Goal: Task Accomplishment & Management: Manage account settings

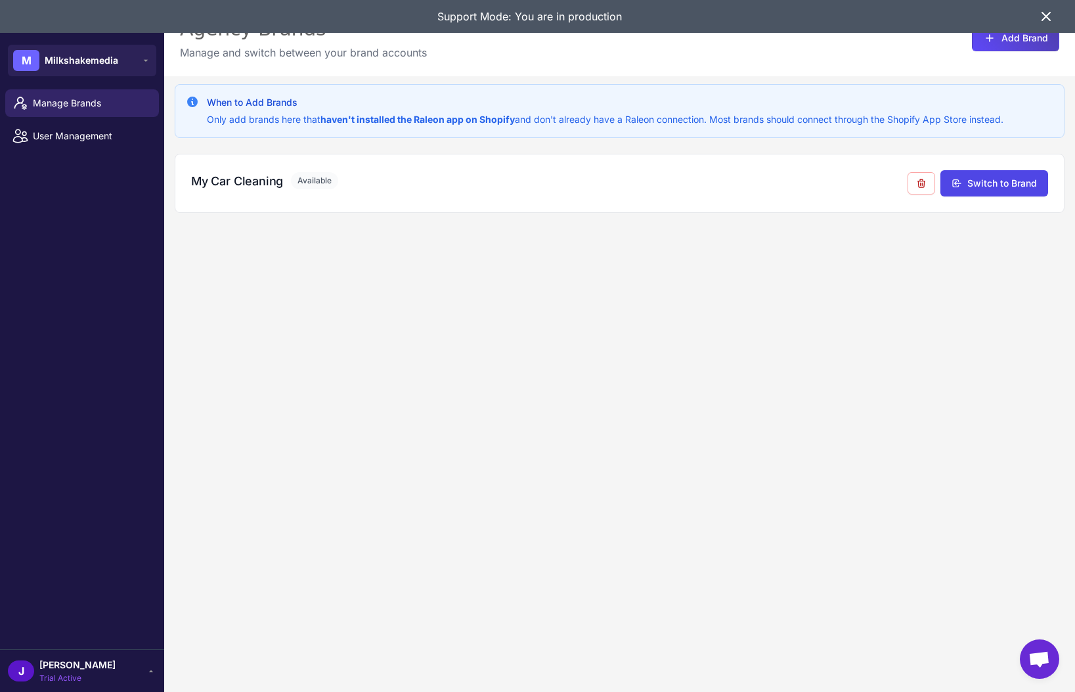
click at [436, 432] on div "When to Add Brands Only add brands here that haven't installed the Raleon app o…" at bounding box center [619, 422] width 911 height 692
drag, startPoint x: 1049, startPoint y: 11, endPoint x: 1031, endPoint y: 11, distance: 17.7
click at [1047, 12] on icon at bounding box center [1047, 17] width 16 height 16
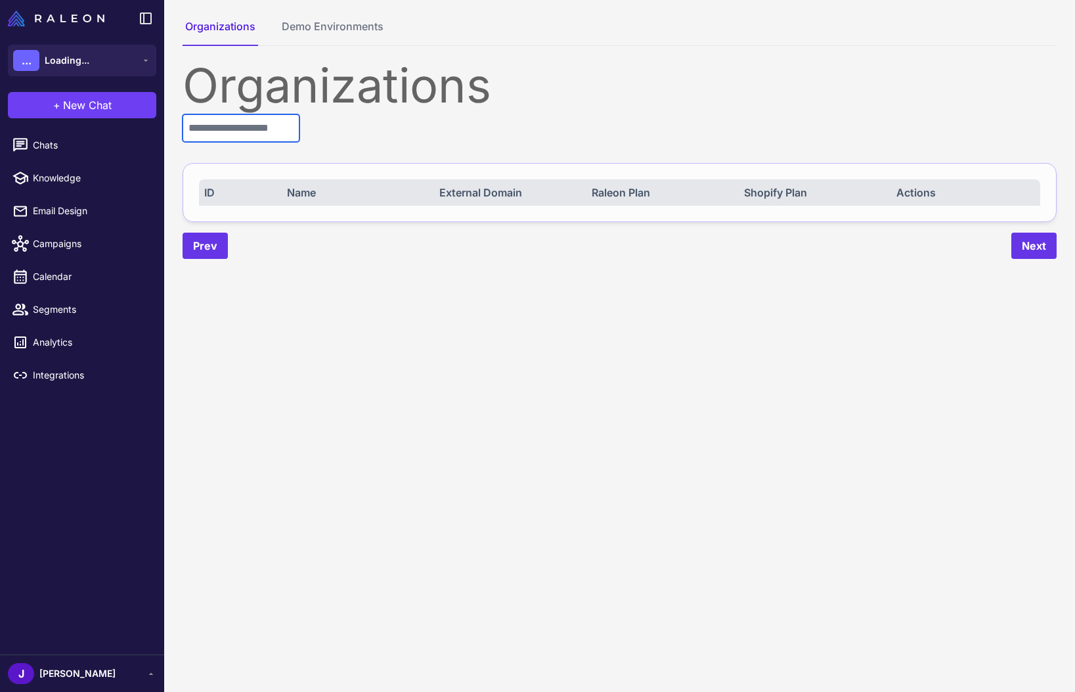
click at [204, 127] on input "text" at bounding box center [241, 128] width 117 height 28
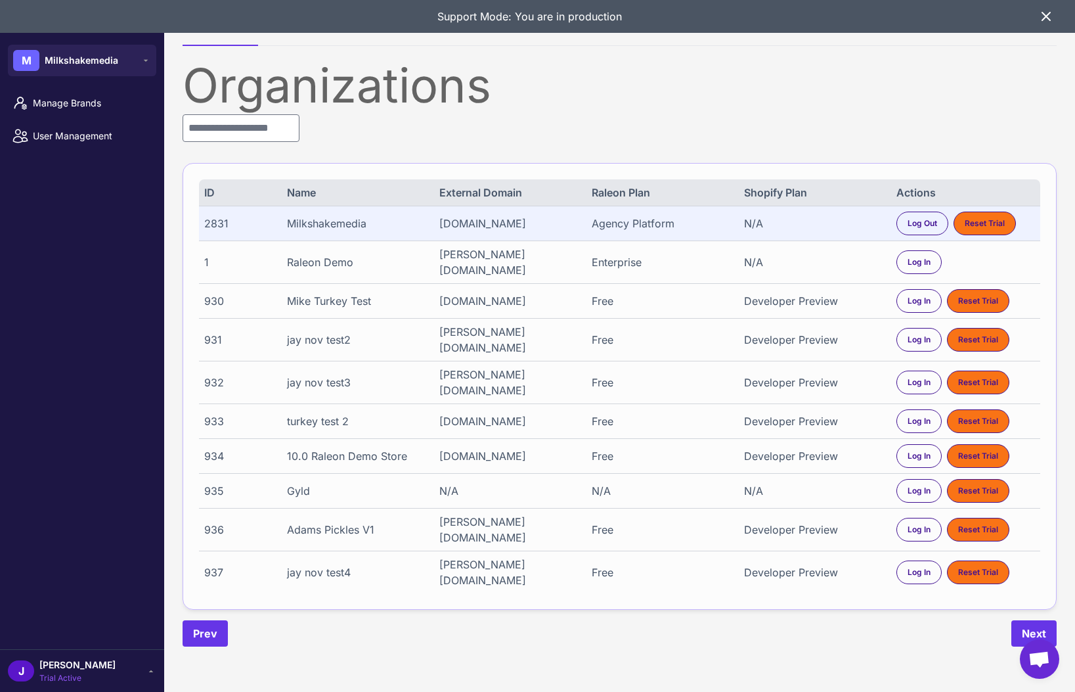
click at [217, 226] on div "2831" at bounding box center [238, 223] width 69 height 16
copy div "2831"
click at [242, 133] on input "text" at bounding box center [241, 128] width 117 height 28
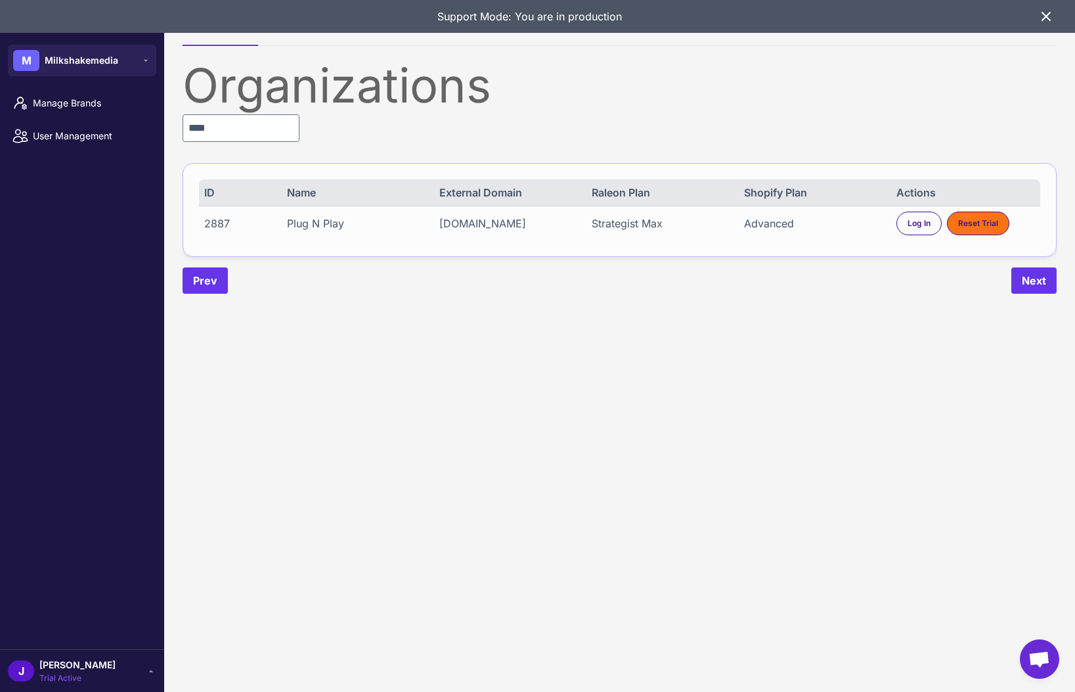
click at [212, 228] on div "2887" at bounding box center [238, 223] width 69 height 16
click at [208, 228] on div "2887" at bounding box center [238, 223] width 69 height 16
click at [212, 222] on div "2887" at bounding box center [238, 223] width 69 height 16
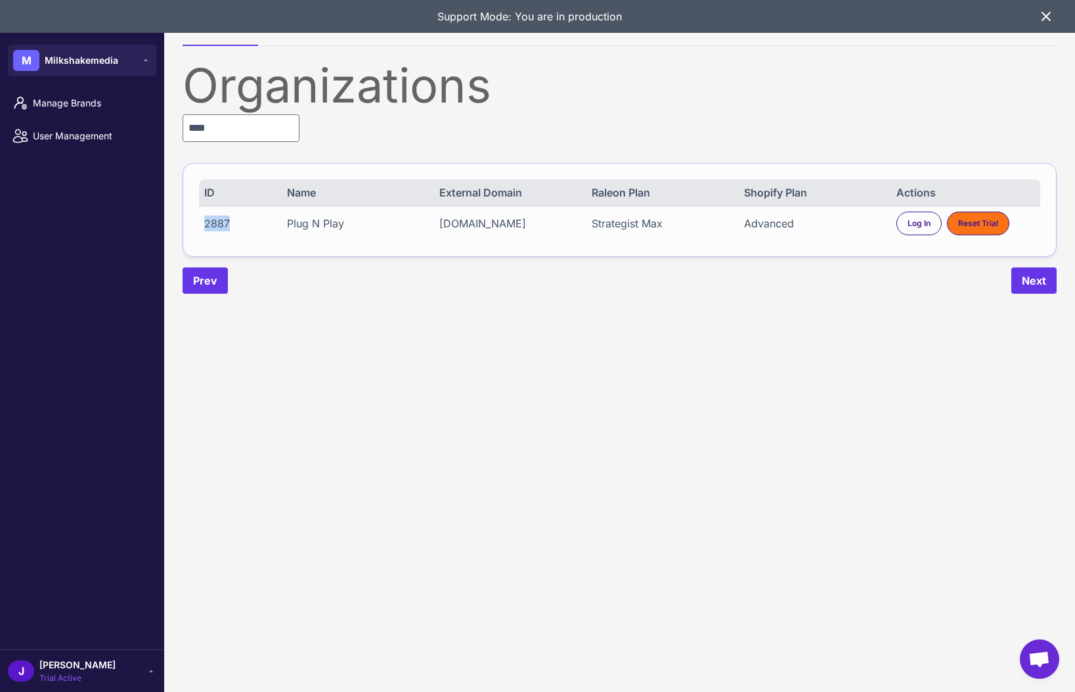
copy div "2887"
click at [240, 133] on input "****" at bounding box center [241, 128] width 117 height 28
click at [239, 133] on input "****" at bounding box center [241, 128] width 117 height 28
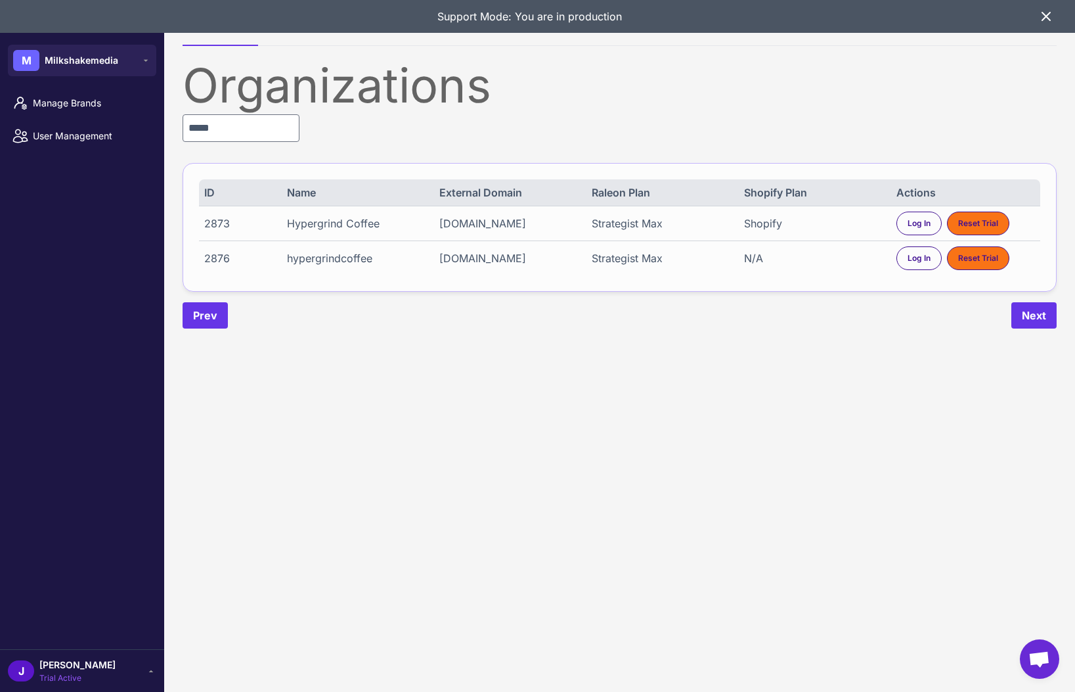
click at [520, 221] on div "dae81c-18.myshopify.com" at bounding box center [509, 223] width 139 height 16
click at [521, 221] on div "dae81c-18.myshopify.com" at bounding box center [509, 223] width 139 height 16
click at [524, 219] on div "dae81c-18.myshopify.com" at bounding box center [509, 223] width 139 height 16
click at [740, 351] on content "Organizations Demo Environments Organizations ***** ID Name External Domain Ral…" at bounding box center [619, 346] width 911 height 692
click at [219, 223] on div "2873" at bounding box center [238, 223] width 69 height 16
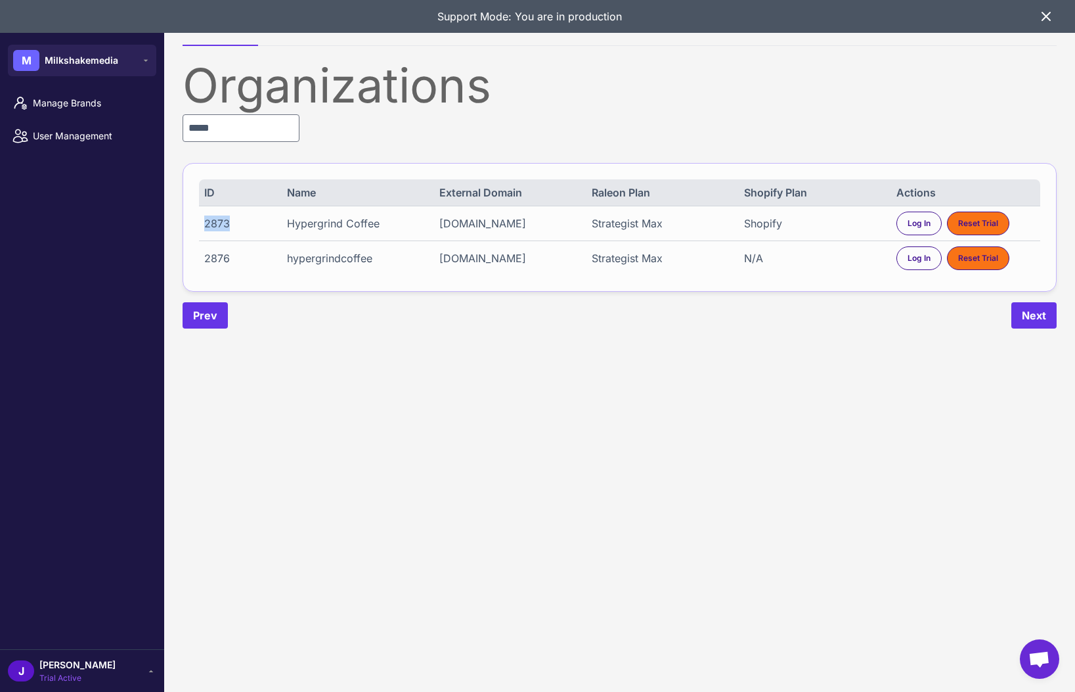
click at [218, 223] on div "2873" at bounding box center [238, 223] width 69 height 16
copy div "2873"
click at [279, 137] on input "*****" at bounding box center [241, 128] width 117 height 28
click at [278, 137] on input "*****" at bounding box center [241, 128] width 117 height 28
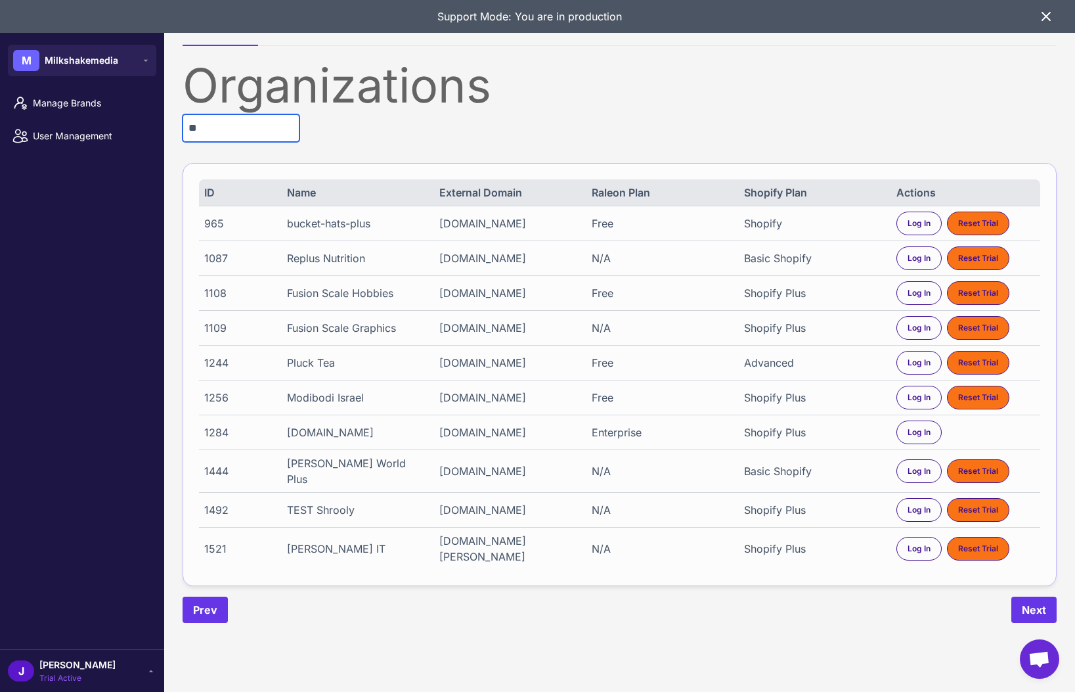
type input "*"
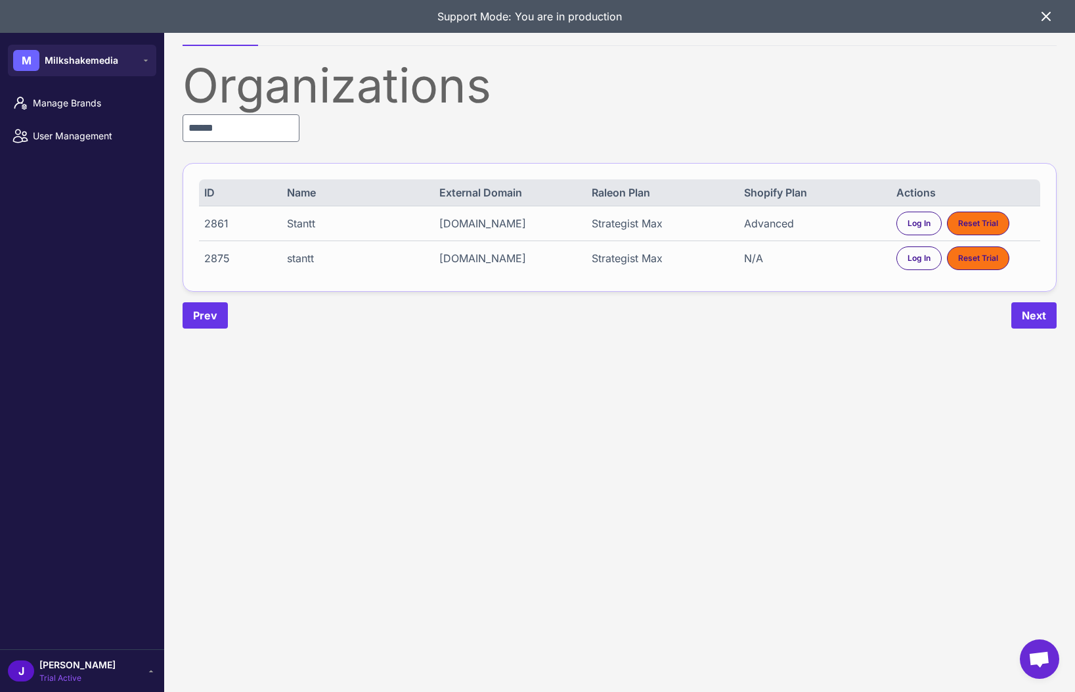
click at [211, 219] on div "2861" at bounding box center [238, 223] width 69 height 16
click at [210, 219] on div "2861" at bounding box center [238, 223] width 69 height 16
copy div "2861"
click at [235, 129] on input "******" at bounding box center [241, 128] width 117 height 28
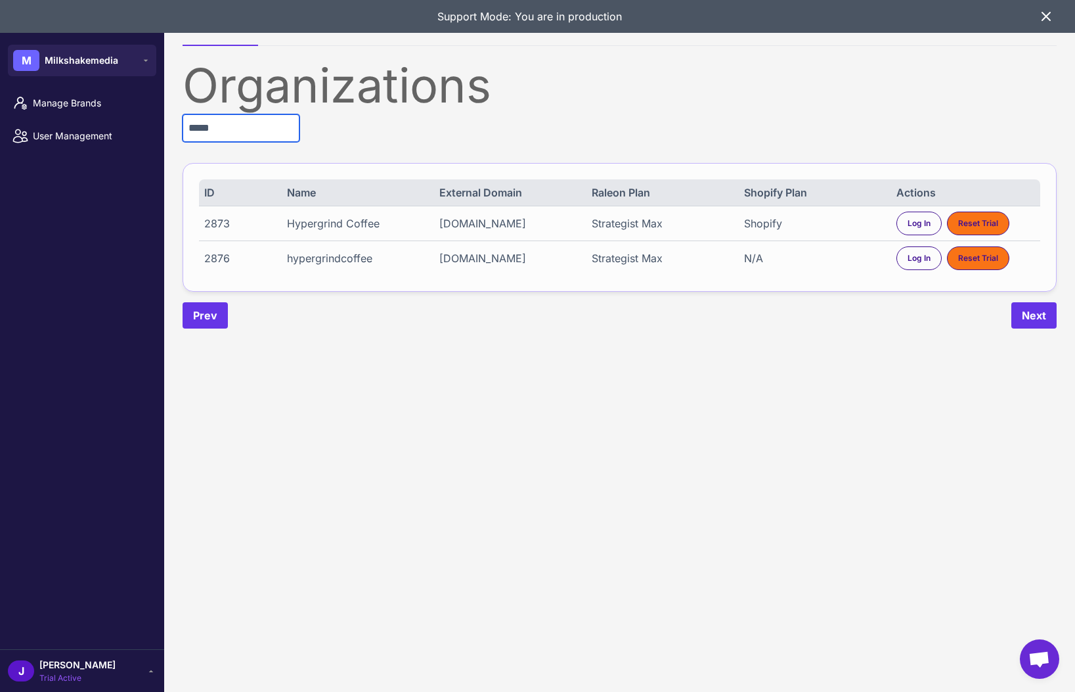
type input "*****"
click at [218, 260] on div "2876" at bounding box center [238, 258] width 69 height 16
copy div "2876"
click at [921, 258] on span "Log In" at bounding box center [919, 258] width 23 height 12
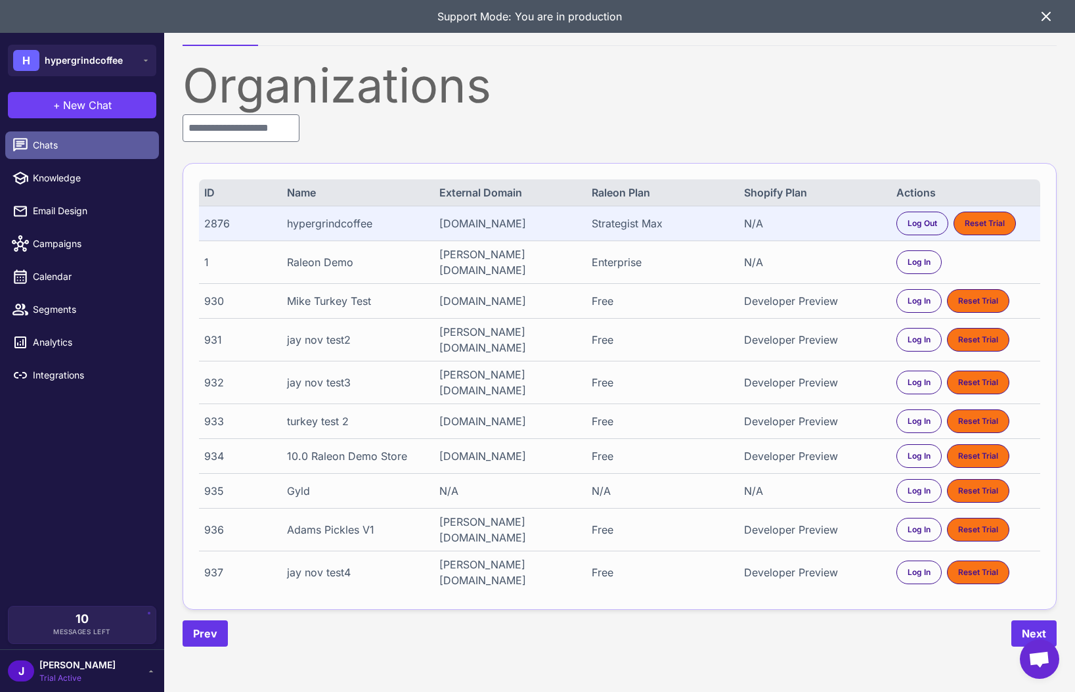
click at [58, 141] on span "Chats" at bounding box center [91, 145] width 116 height 14
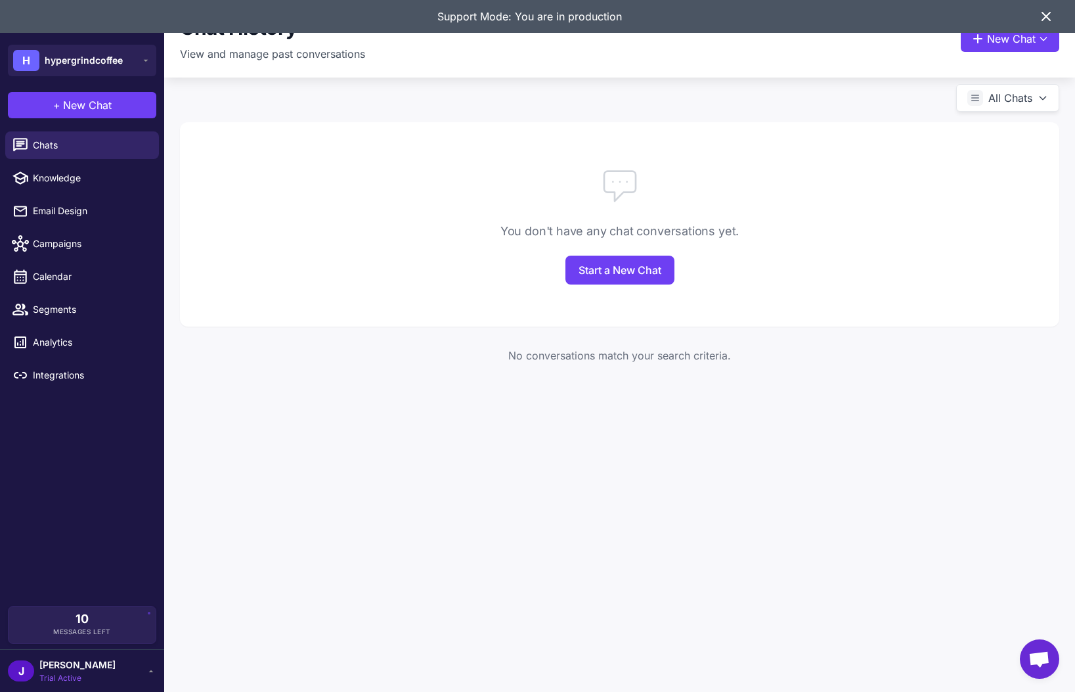
click at [75, 673] on span "Trial Active" at bounding box center [77, 678] width 76 height 12
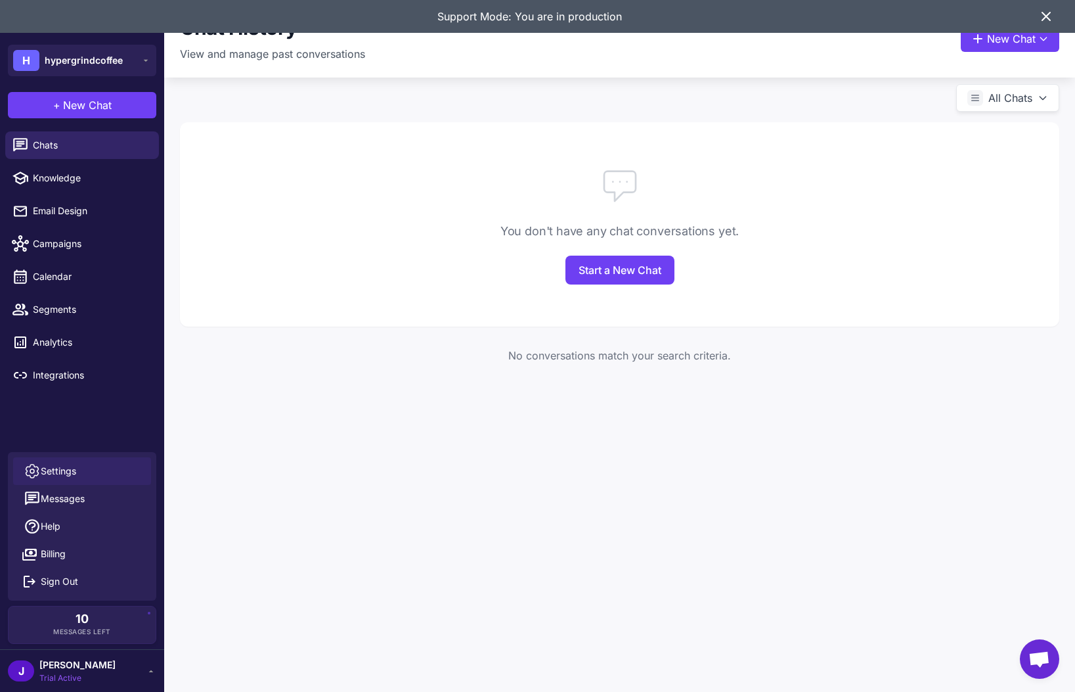
click at [88, 470] on link "Settings" at bounding box center [82, 471] width 138 height 28
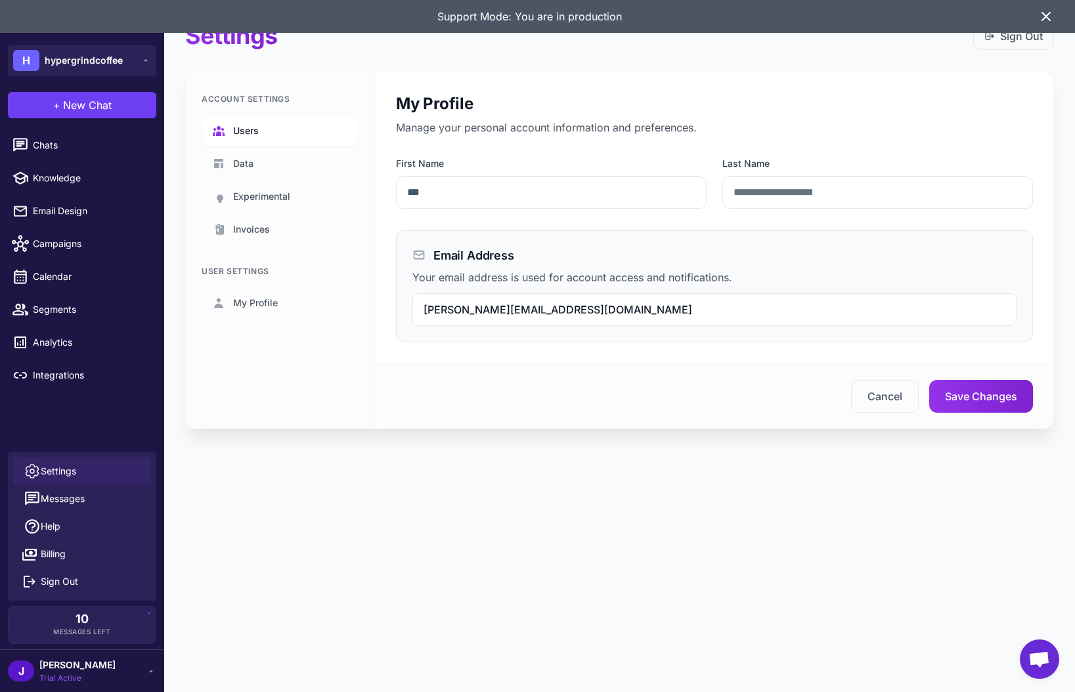
click at [264, 129] on link "Users" at bounding box center [280, 131] width 157 height 30
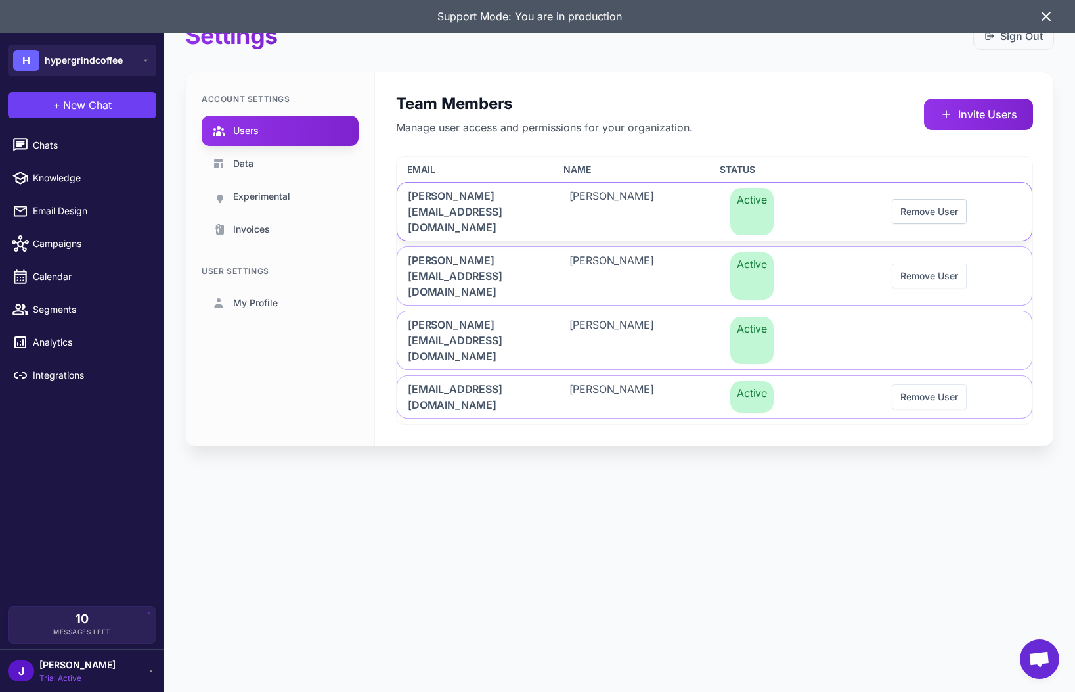
click at [924, 199] on button "Remove User" at bounding box center [929, 211] width 75 height 25
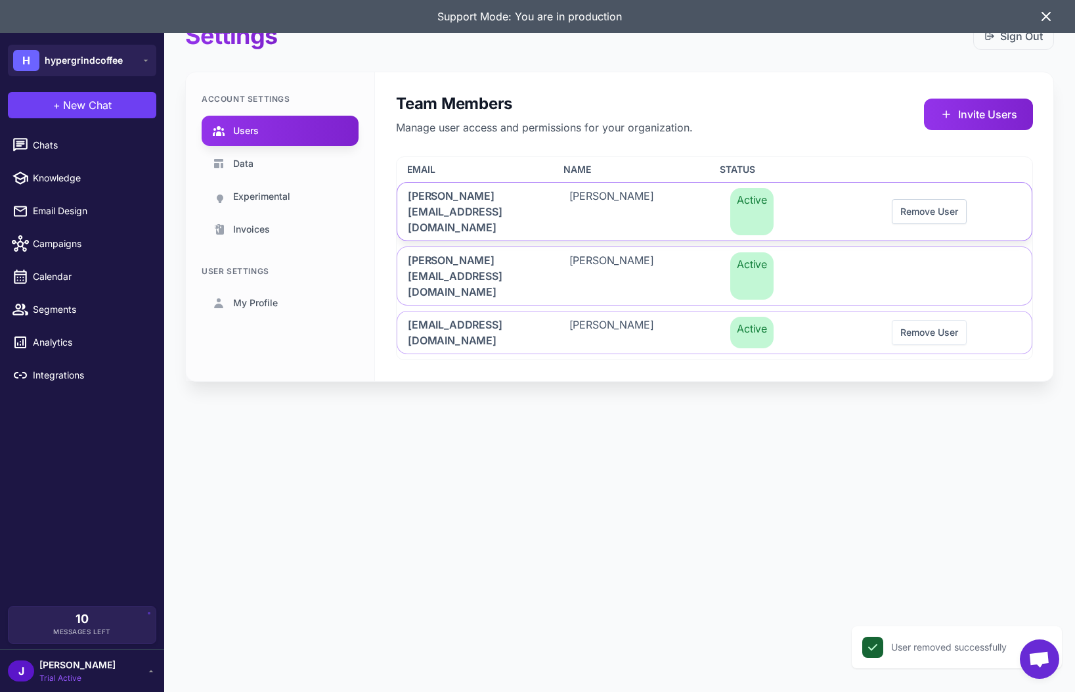
click at [926, 202] on button "Remove User" at bounding box center [929, 211] width 75 height 25
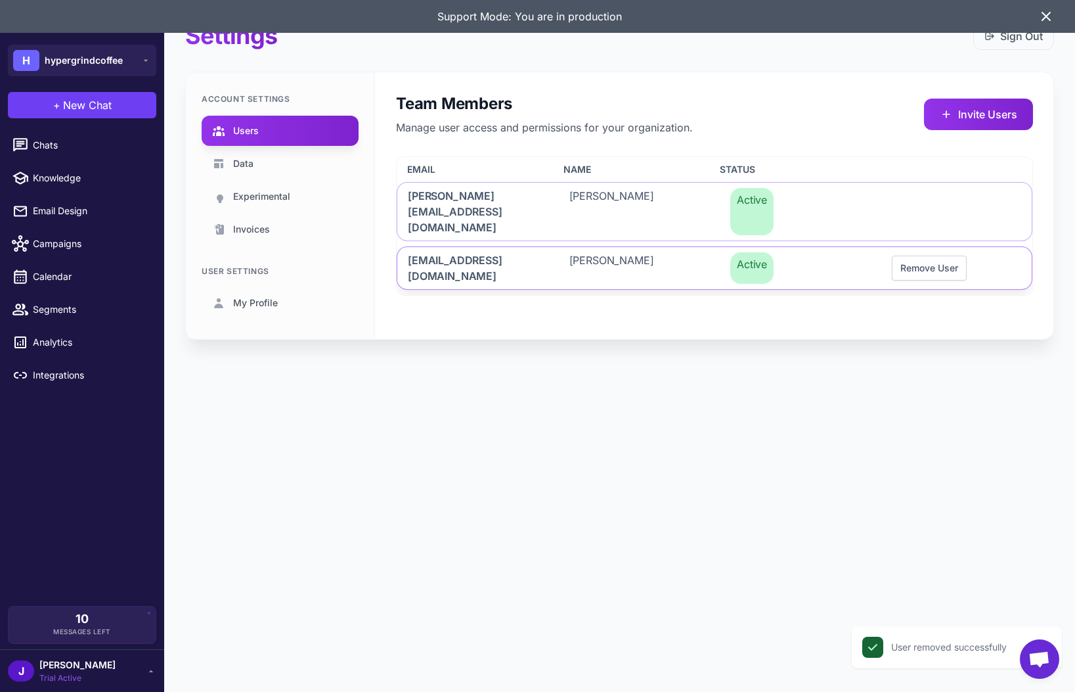
click at [926, 256] on button "Remove User" at bounding box center [929, 268] width 75 height 25
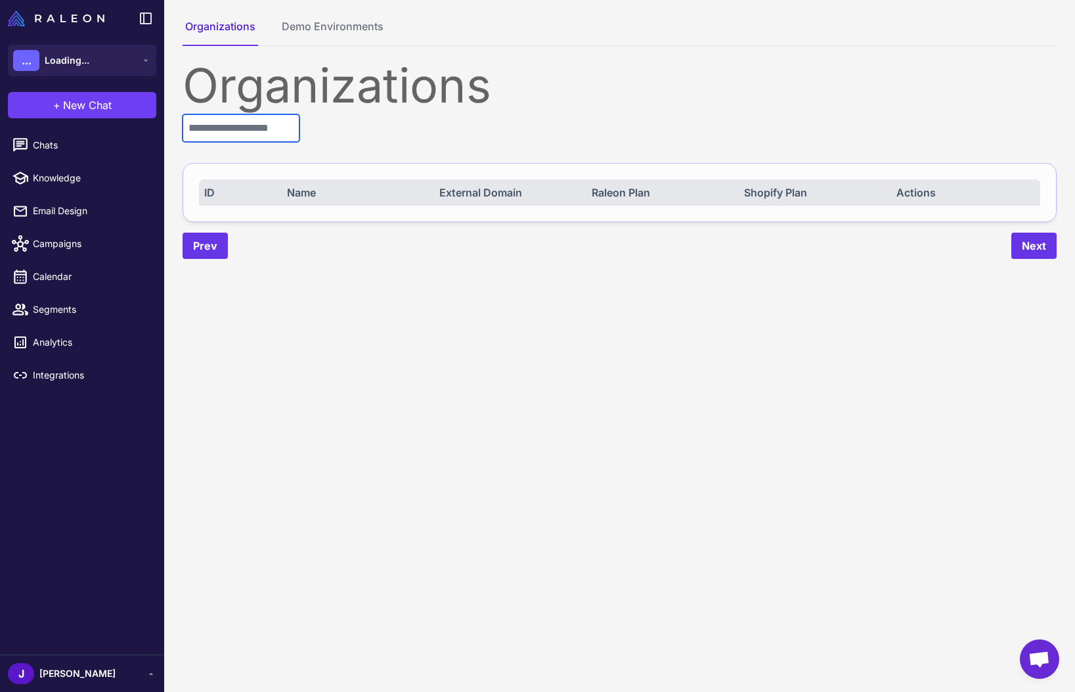
click at [216, 125] on input "text" at bounding box center [241, 128] width 117 height 28
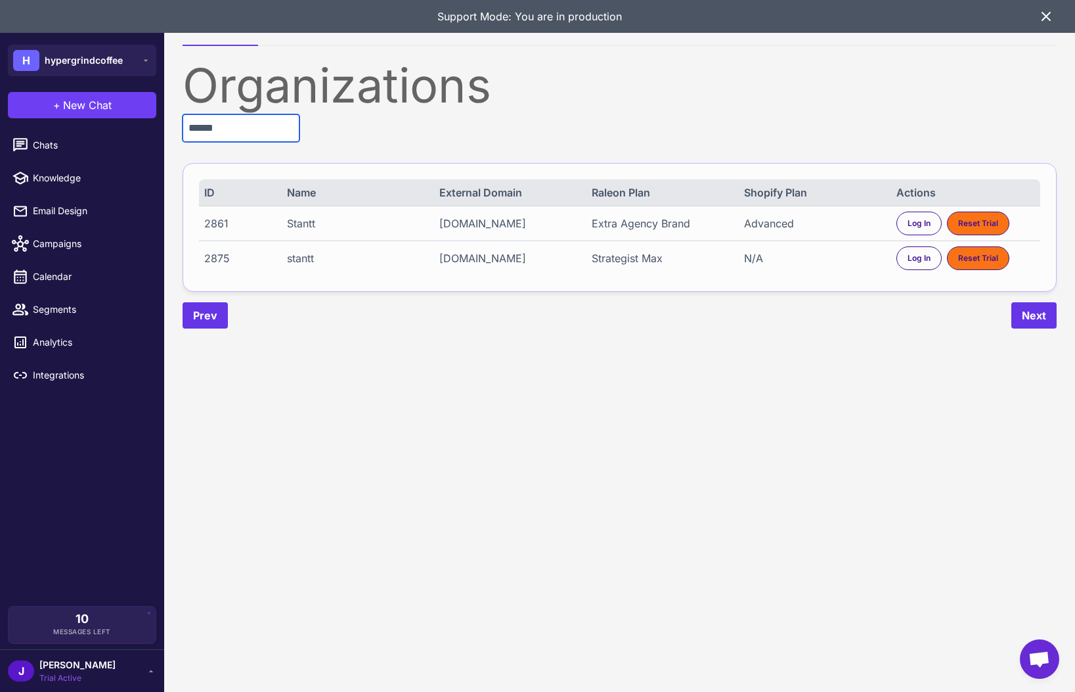
type input "******"
click at [763, 260] on div "N/A" at bounding box center [813, 258] width 139 height 16
click at [762, 260] on div "N/A" at bounding box center [813, 258] width 139 height 16
click at [911, 255] on span "Log In" at bounding box center [919, 258] width 23 height 12
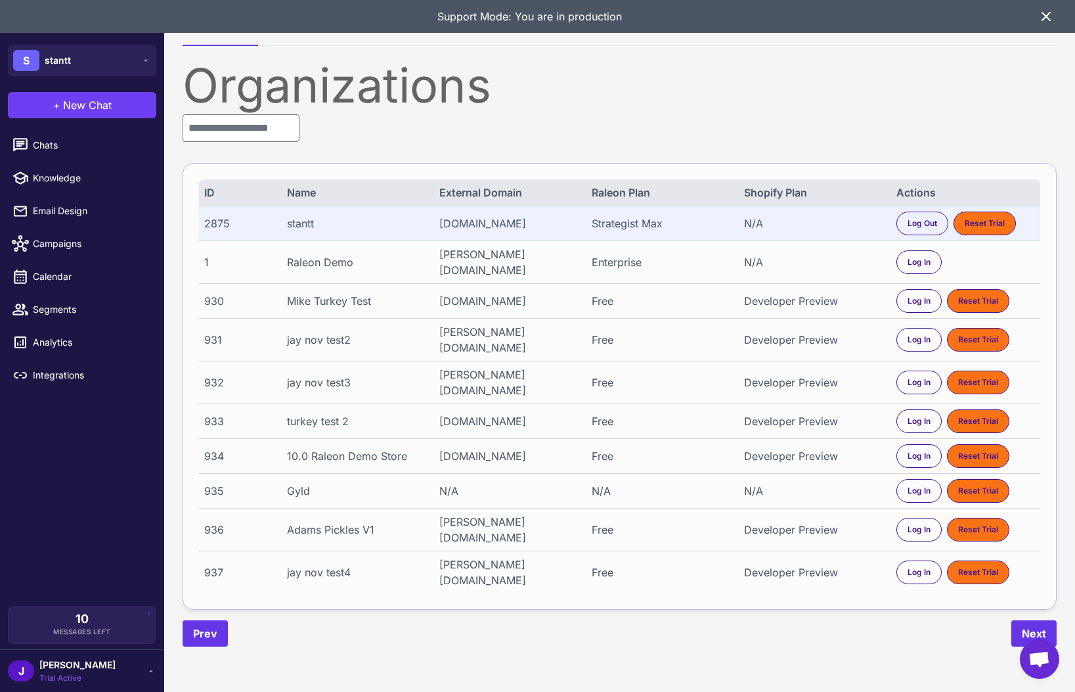
click at [83, 671] on div "J Jay Trial Active" at bounding box center [82, 671] width 148 height 26
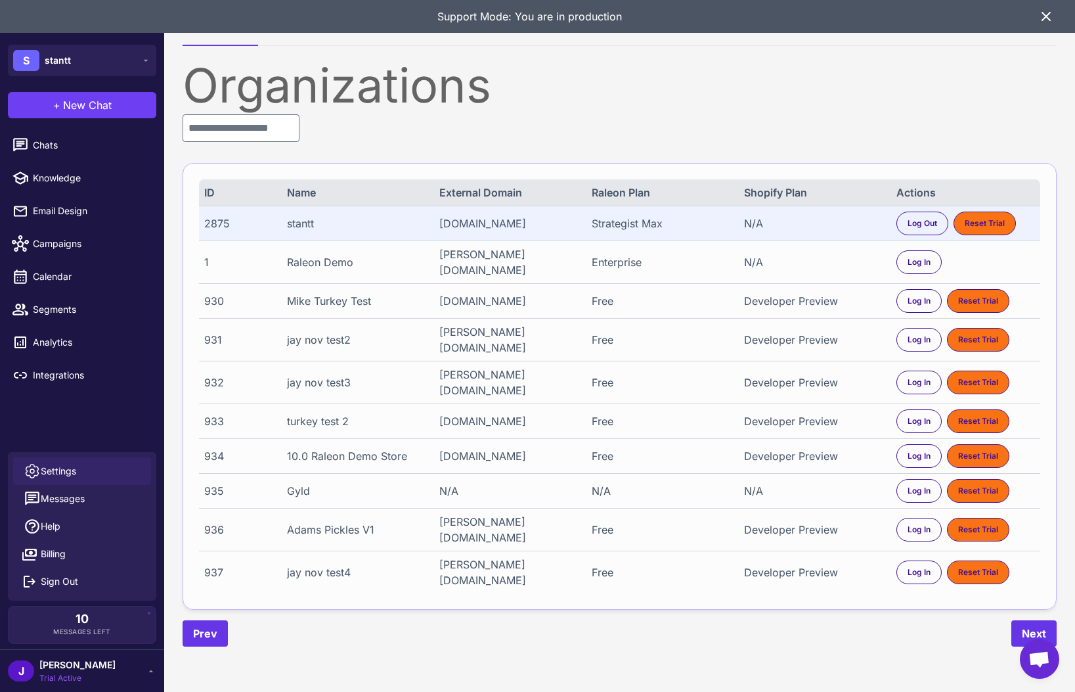
click at [51, 471] on span "Settings" at bounding box center [58, 471] width 35 height 14
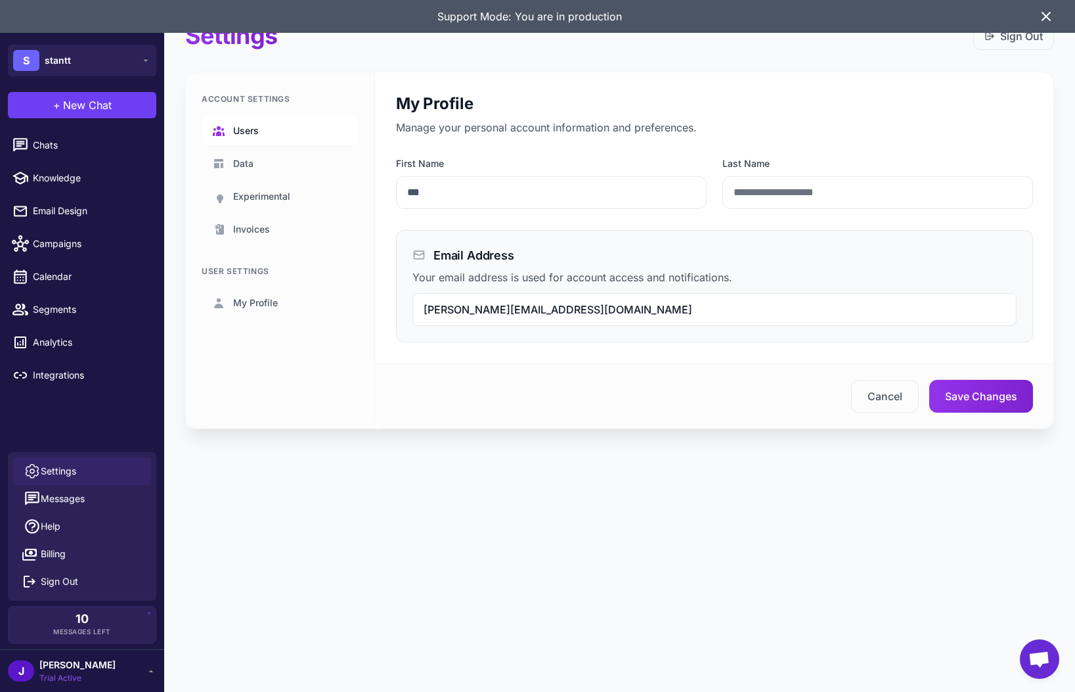
click at [285, 129] on link "Users" at bounding box center [280, 131] width 157 height 30
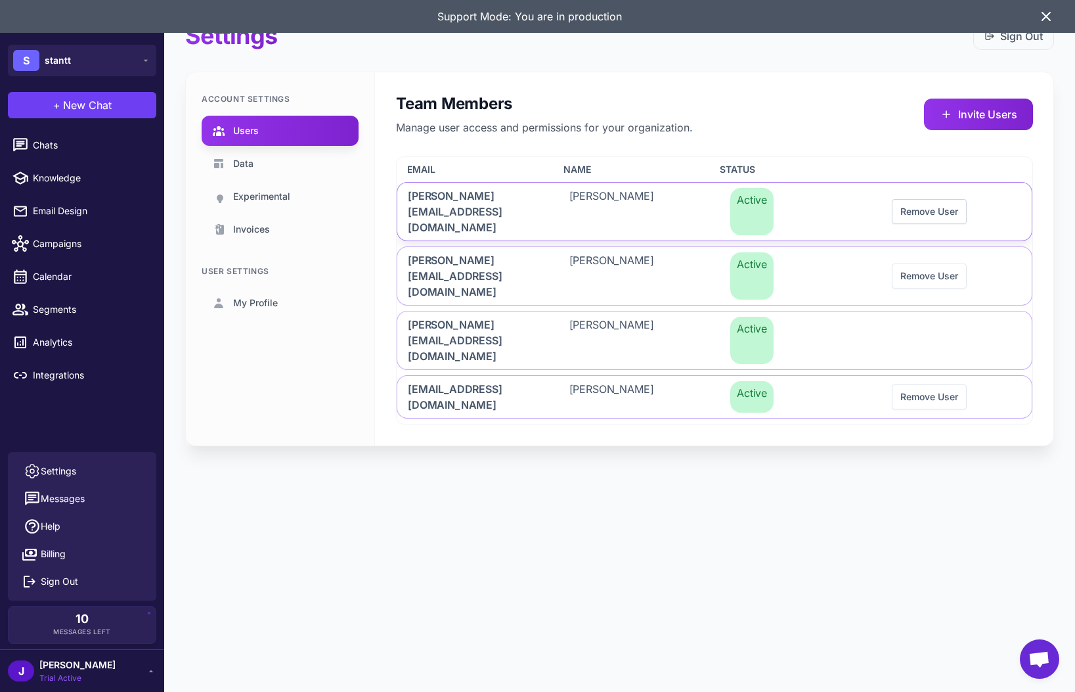
click at [929, 201] on button "Remove User" at bounding box center [929, 211] width 75 height 25
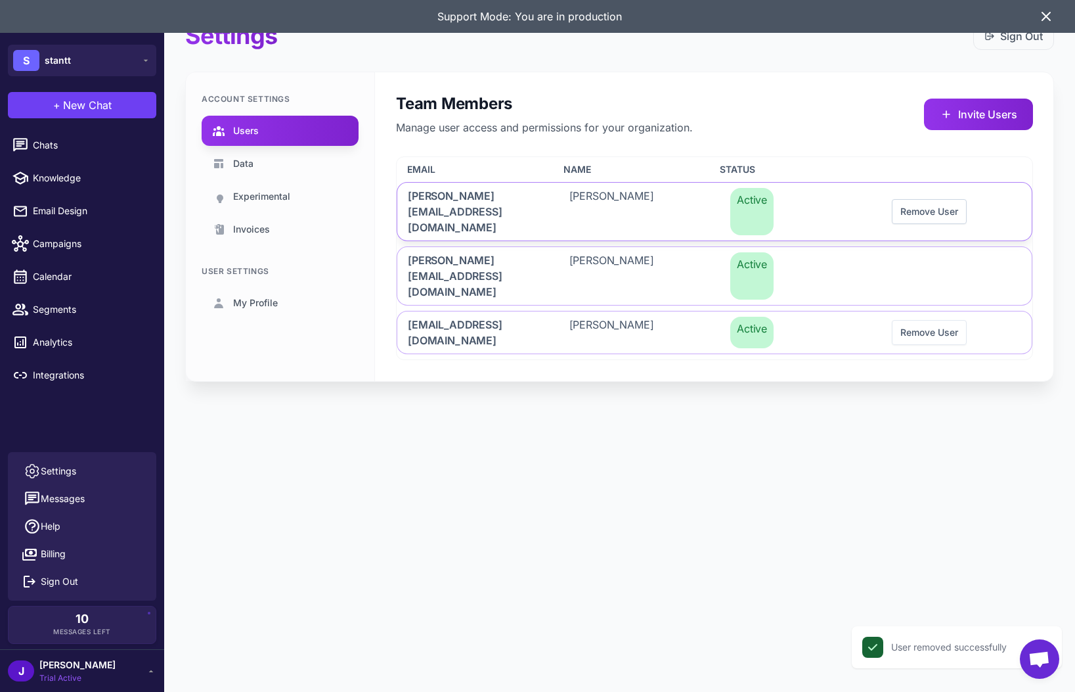
click at [926, 199] on button "Remove User" at bounding box center [929, 211] width 75 height 25
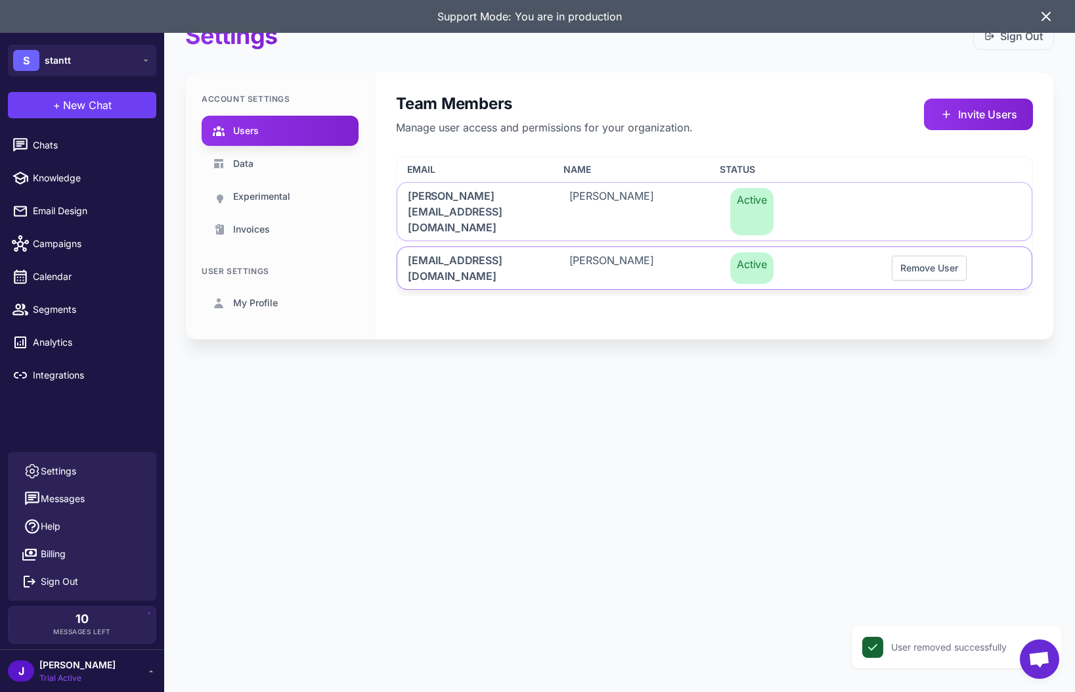
click at [949, 256] on button "Remove User" at bounding box center [929, 268] width 75 height 25
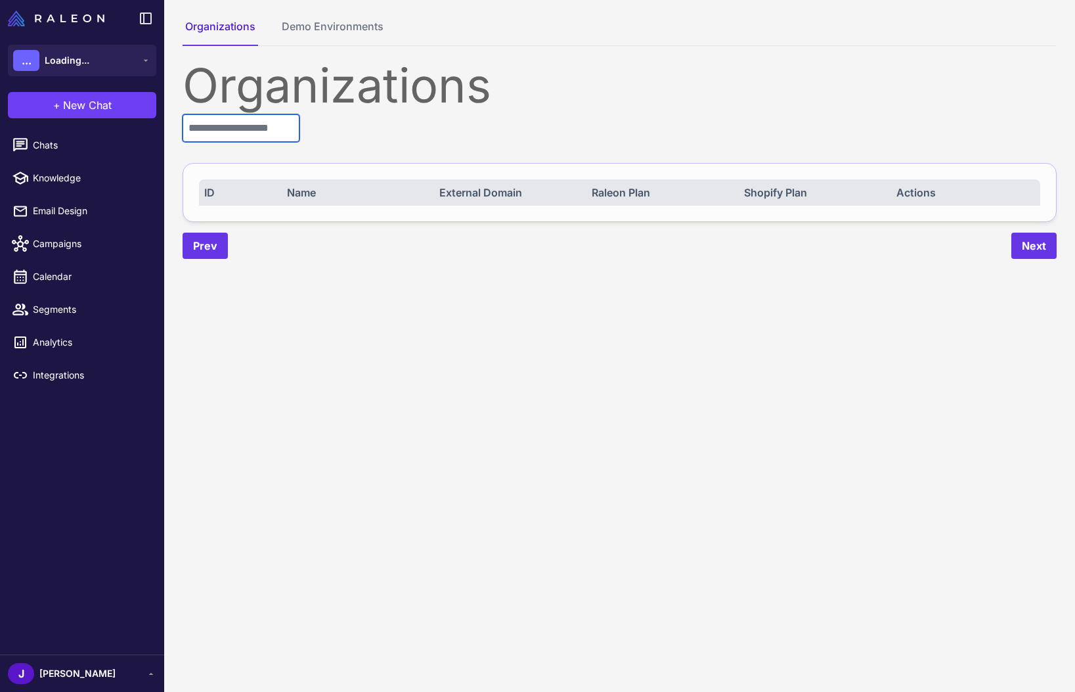
click at [211, 120] on input "text" at bounding box center [241, 128] width 117 height 28
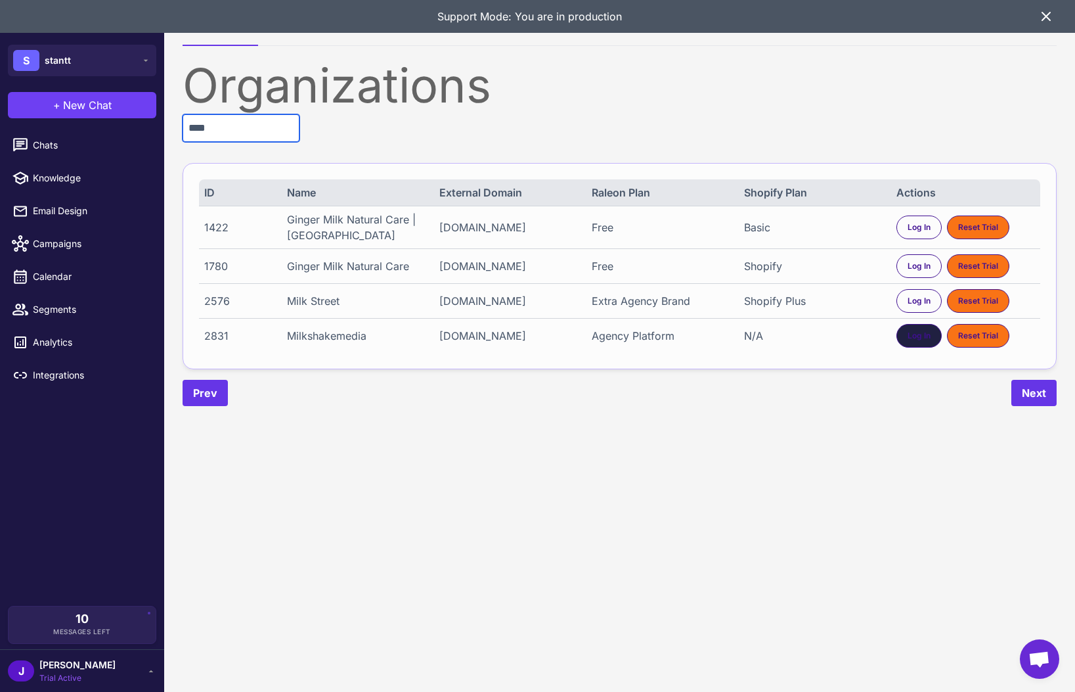
type input "****"
click at [912, 342] on span "Log In" at bounding box center [919, 336] width 23 height 12
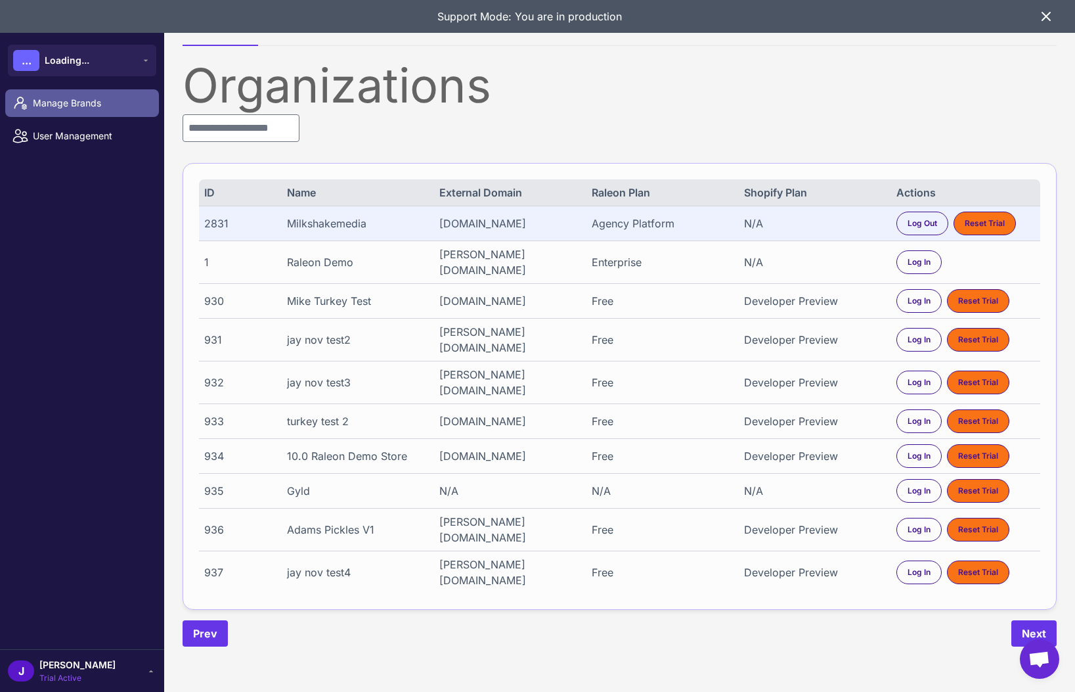
click at [50, 101] on span "Manage Brands" at bounding box center [91, 103] width 116 height 14
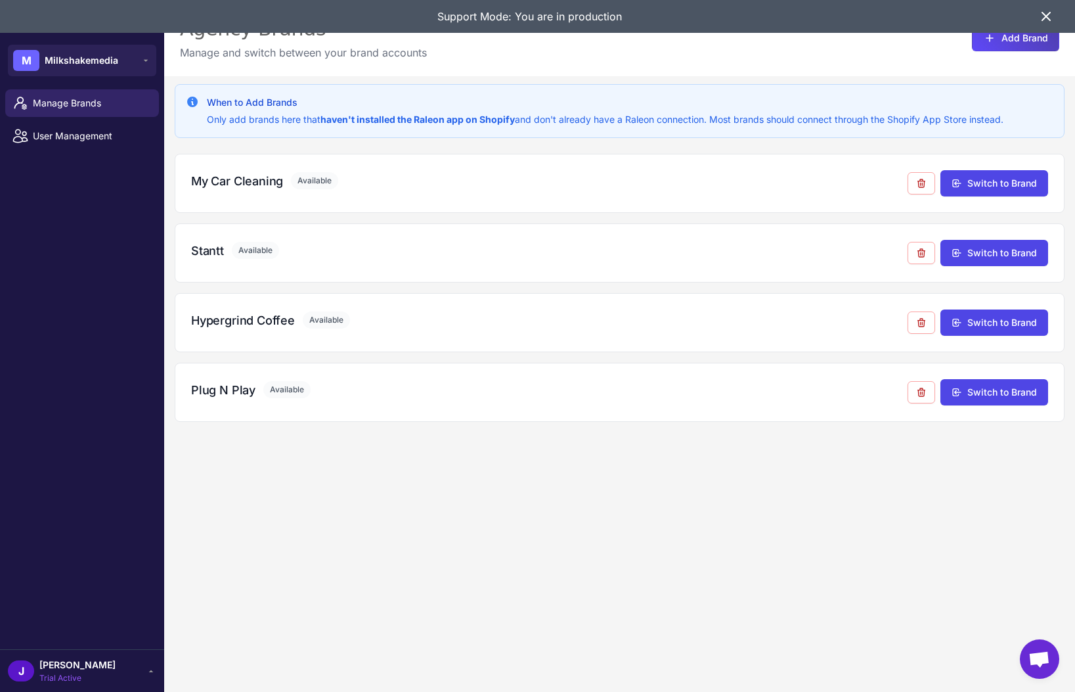
click at [1050, 14] on icon at bounding box center [1047, 17] width 16 height 16
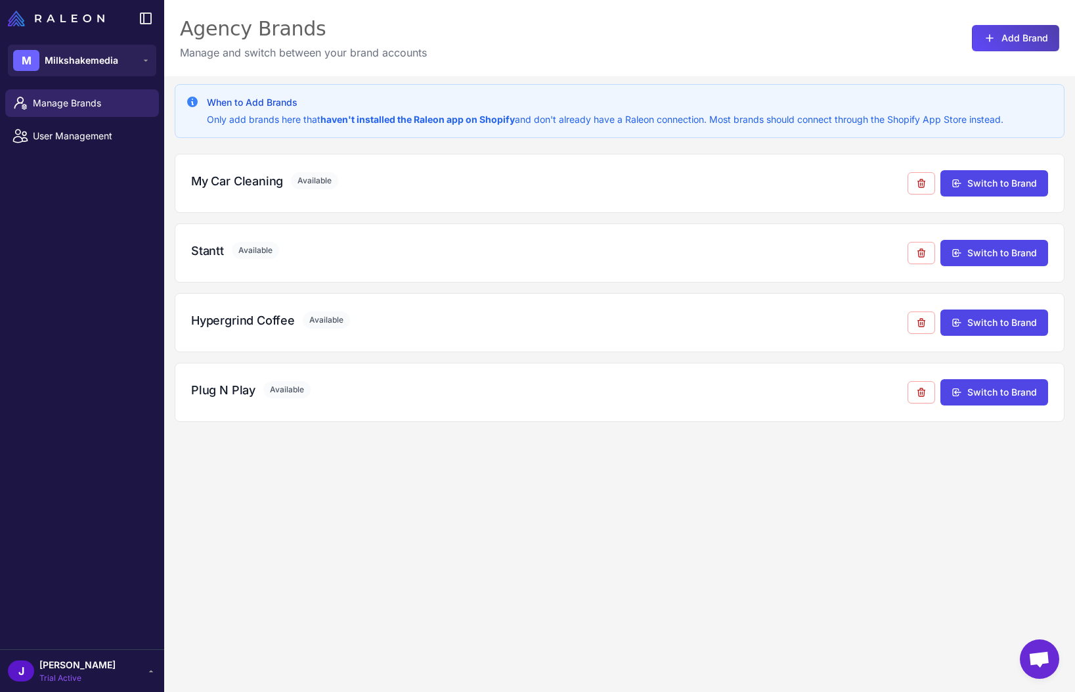
click at [607, 513] on div "When to Add Brands Only add brands here that haven't installed the Raleon app o…" at bounding box center [619, 422] width 911 height 692
click at [268, 393] on span "Available" at bounding box center [286, 389] width 47 height 17
drag, startPoint x: 1047, startPoint y: 393, endPoint x: 1032, endPoint y: 397, distance: 15.6
click at [1043, 394] on button "Switch to Brand" at bounding box center [995, 391] width 108 height 26
click at [365, 482] on div "When to Add Brands Only add brands here that haven't installed the Raleon app o…" at bounding box center [619, 422] width 911 height 692
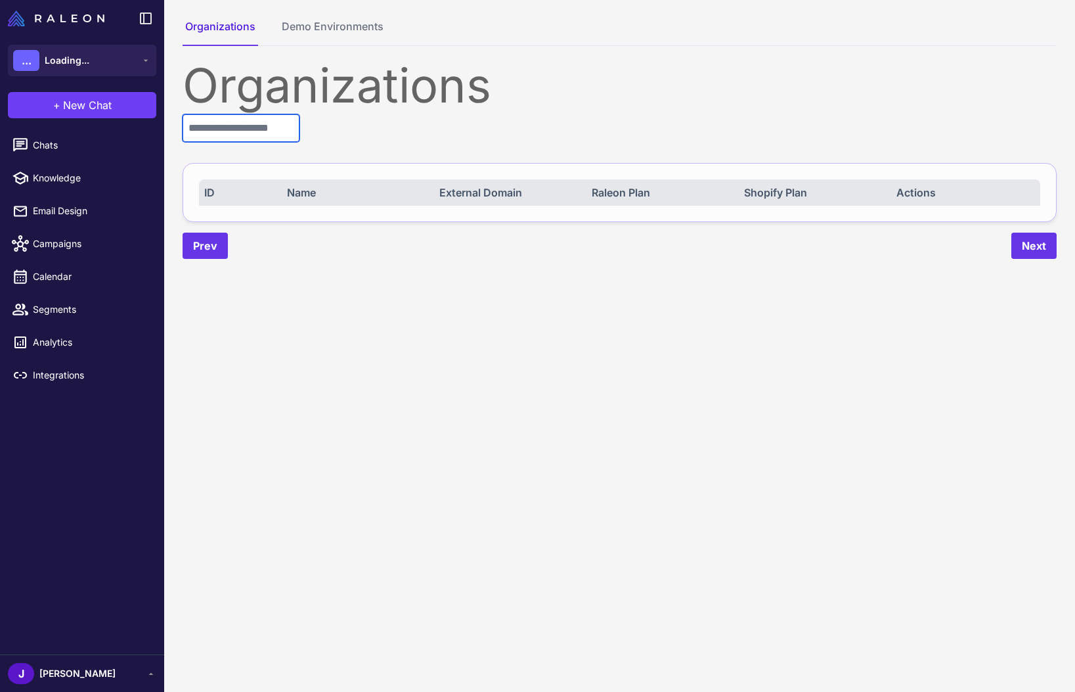
drag, startPoint x: 219, startPoint y: 126, endPoint x: 204, endPoint y: 129, distance: 15.5
click at [219, 126] on input "text" at bounding box center [241, 128] width 117 height 28
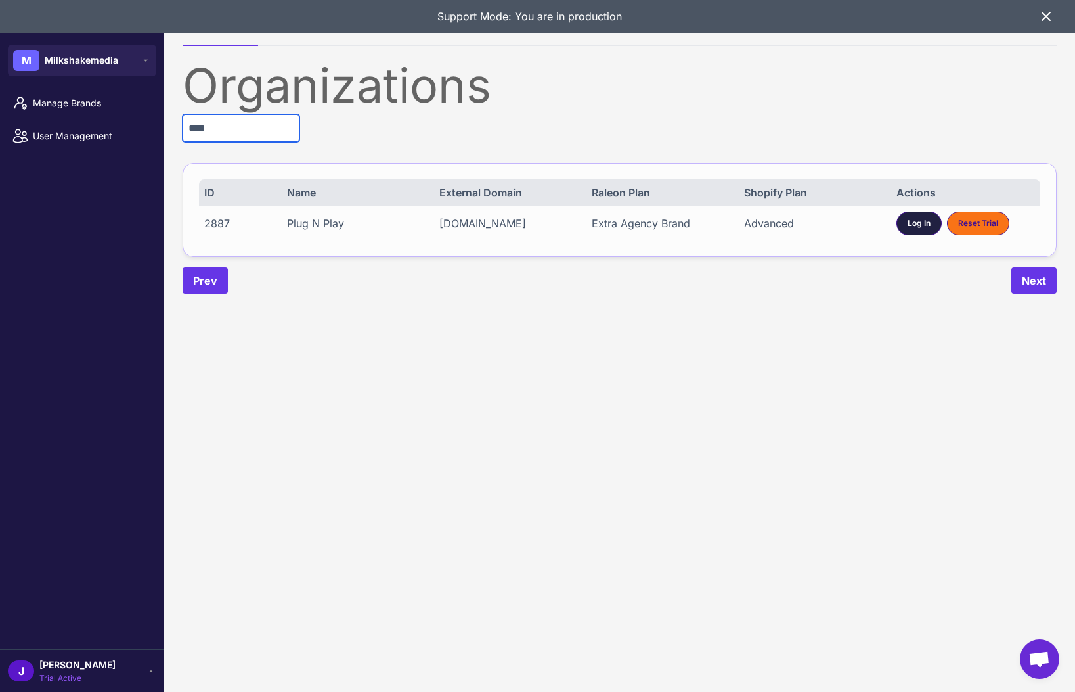
type input "****"
click at [905, 217] on div "Log In" at bounding box center [919, 224] width 45 height 24
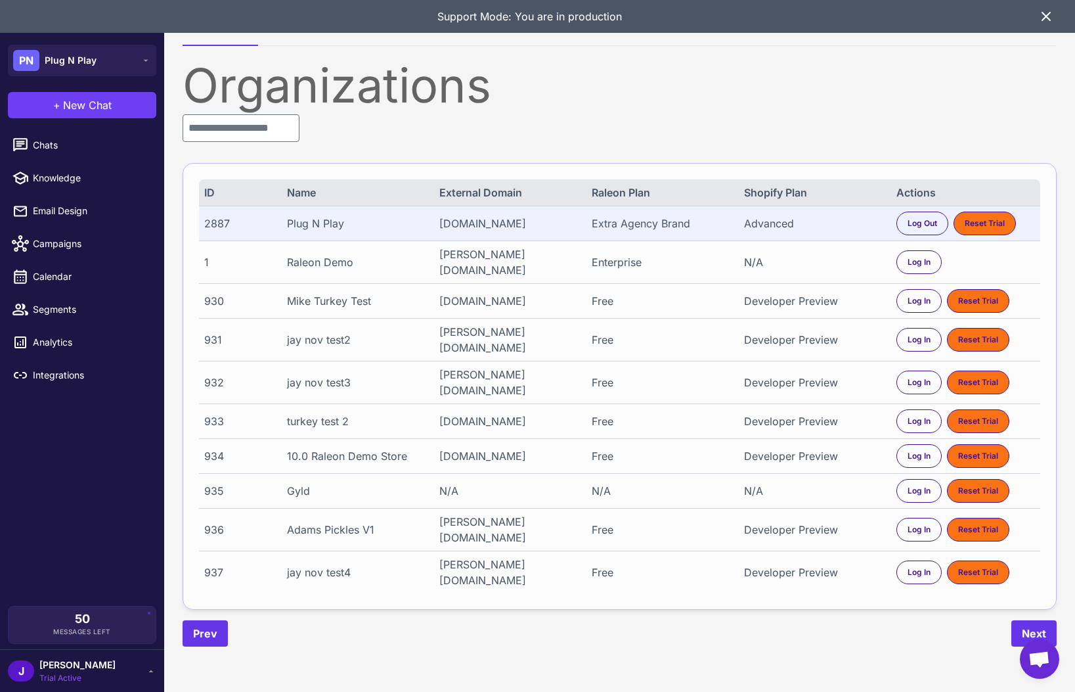
click at [75, 673] on span "Trial Active" at bounding box center [77, 678] width 76 height 12
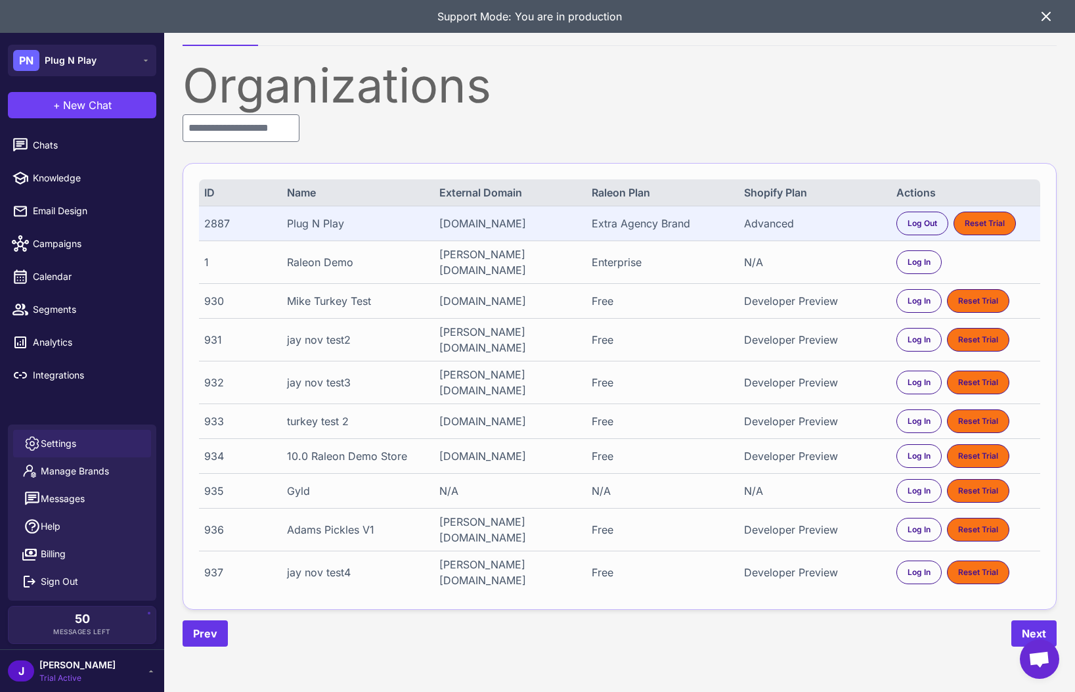
click at [82, 440] on link "Settings" at bounding box center [82, 444] width 138 height 28
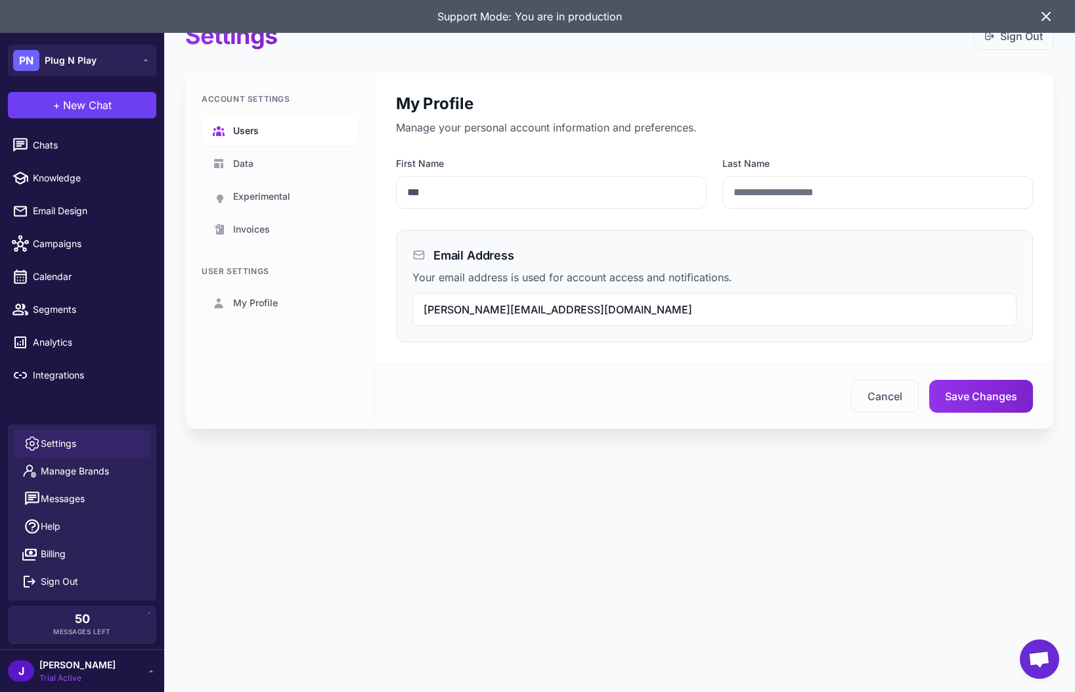
click at [246, 128] on span "Users" at bounding box center [246, 131] width 26 height 14
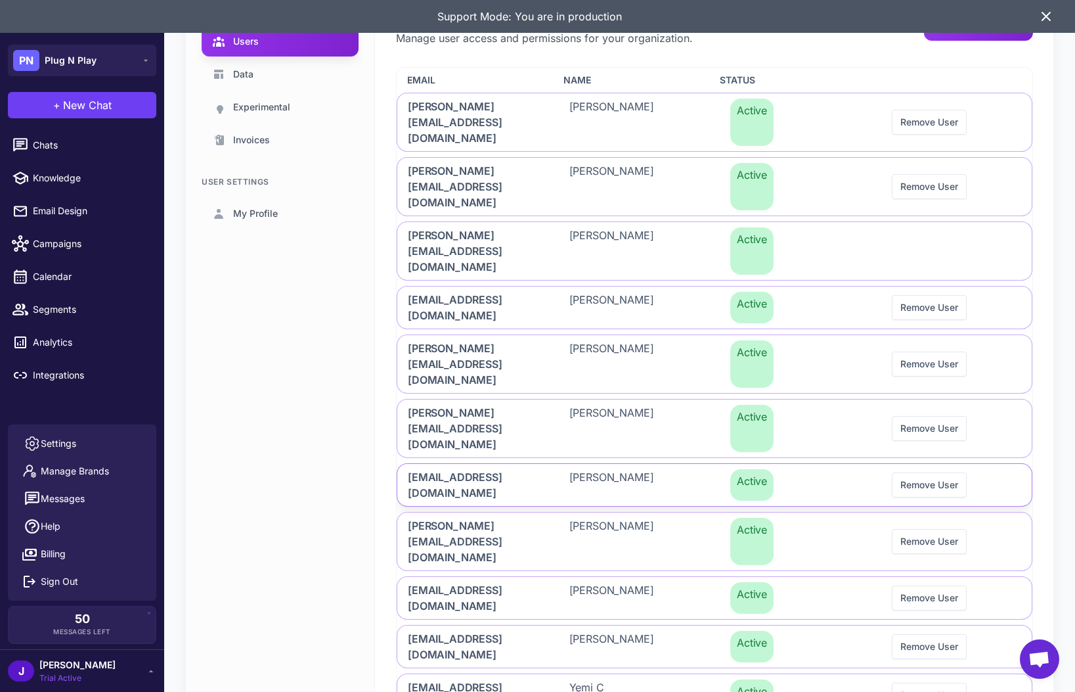
scroll to position [106, 0]
